Goal: Task Accomplishment & Management: Use online tool/utility

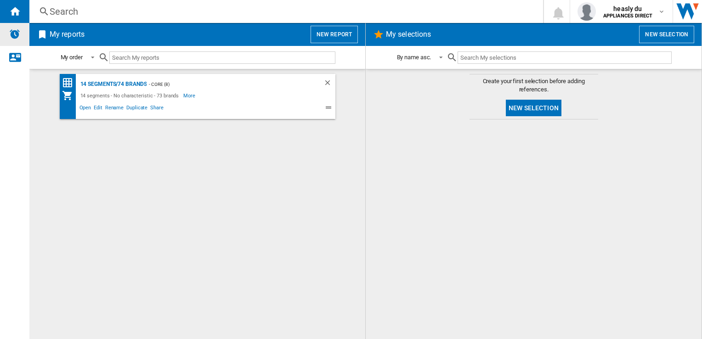
click at [17, 36] on img "Alerts" at bounding box center [14, 33] width 11 height 11
click at [668, 10] on button "heasly du APPLIANCES DIRECT" at bounding box center [621, 11] width 102 height 23
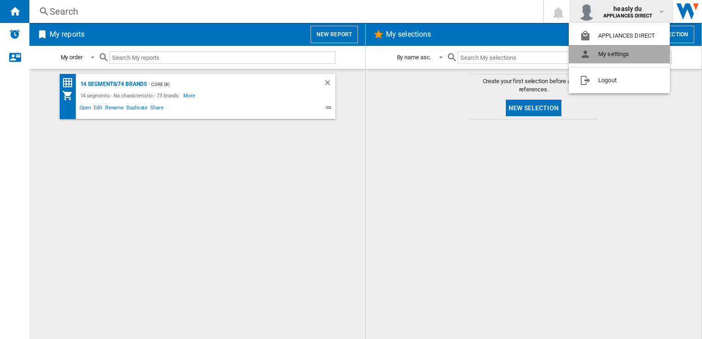
click at [636, 50] on button "My settings" at bounding box center [619, 54] width 101 height 18
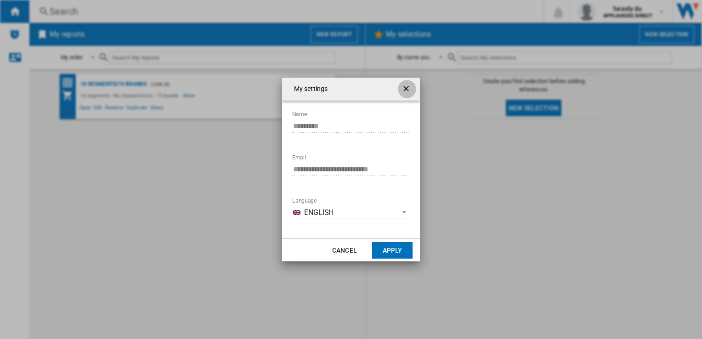
click at [402, 92] on ng-md-icon "getI18NText('BUTTONS.CLOSE_DIALOG')" at bounding box center [407, 89] width 11 height 11
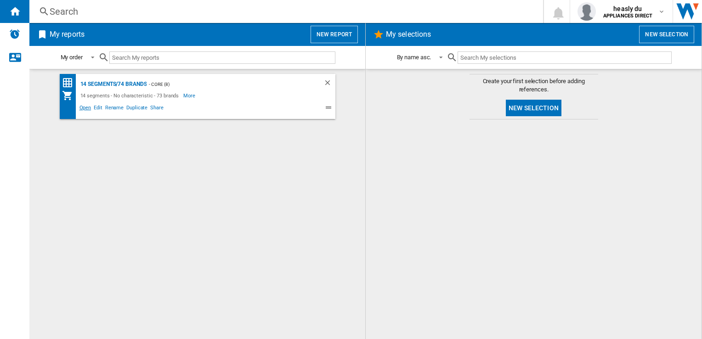
click at [85, 107] on span "Open" at bounding box center [85, 108] width 15 height 11
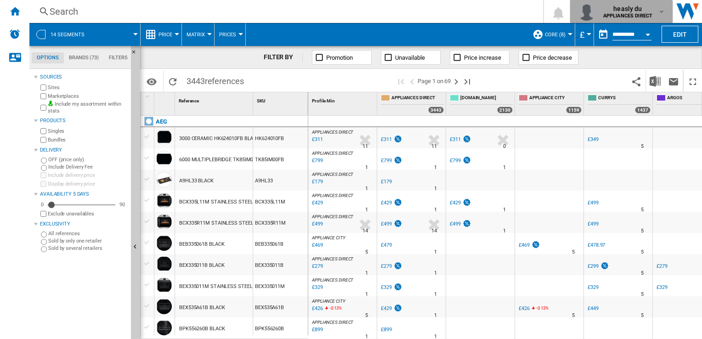
click at [639, 11] on span "heasly du" at bounding box center [627, 8] width 49 height 9
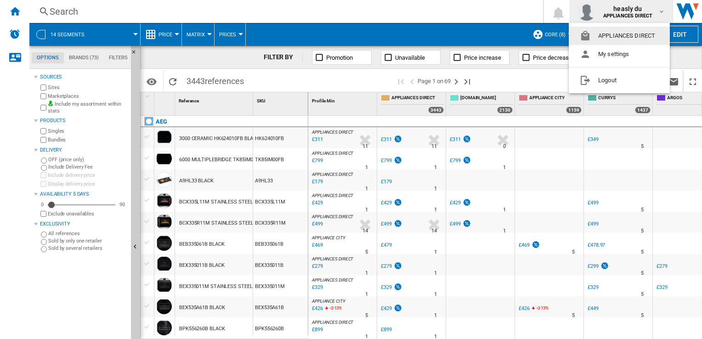
click at [516, 11] on md-backdrop at bounding box center [351, 169] width 702 height 339
